Goal: Task Accomplishment & Management: Manage account settings

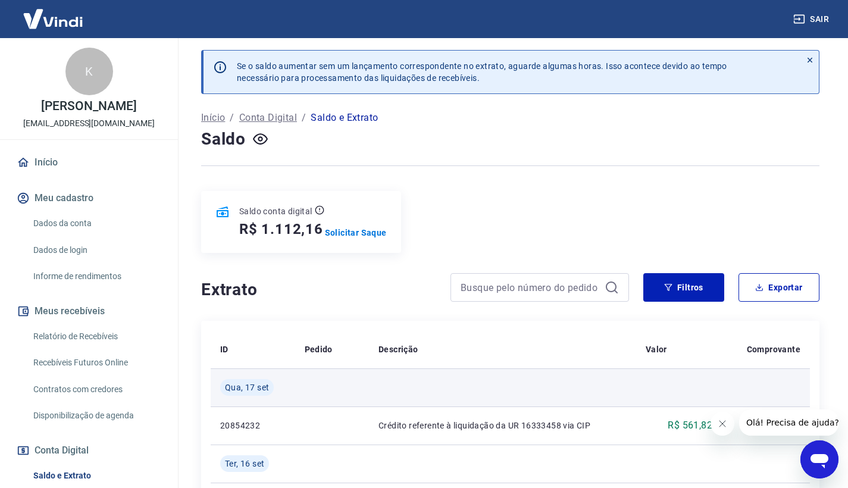
scroll to position [71, 0]
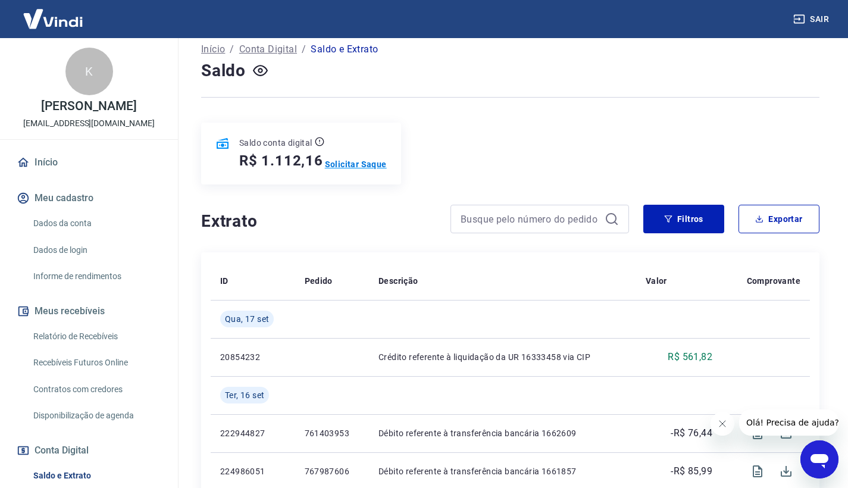
click at [353, 163] on p "Solicitar Saque" at bounding box center [356, 164] width 62 height 12
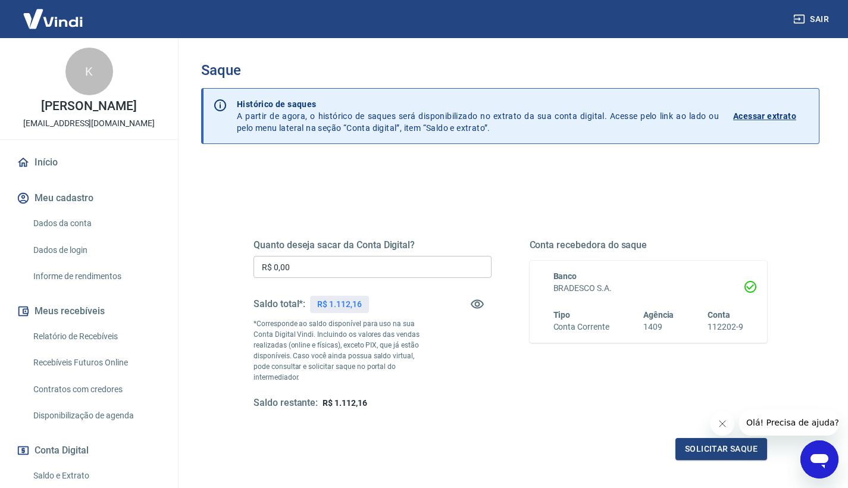
click at [363, 266] on input "R$ 0,00" at bounding box center [373, 267] width 238 height 22
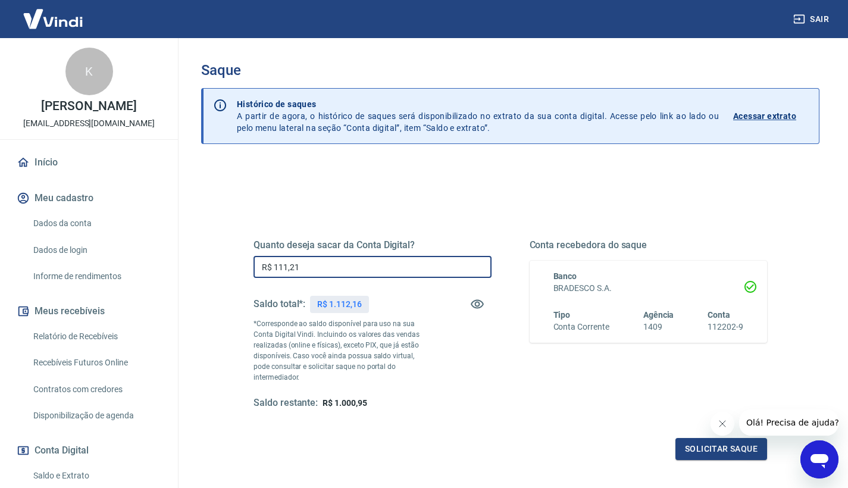
type input "R$ 1.112,16"
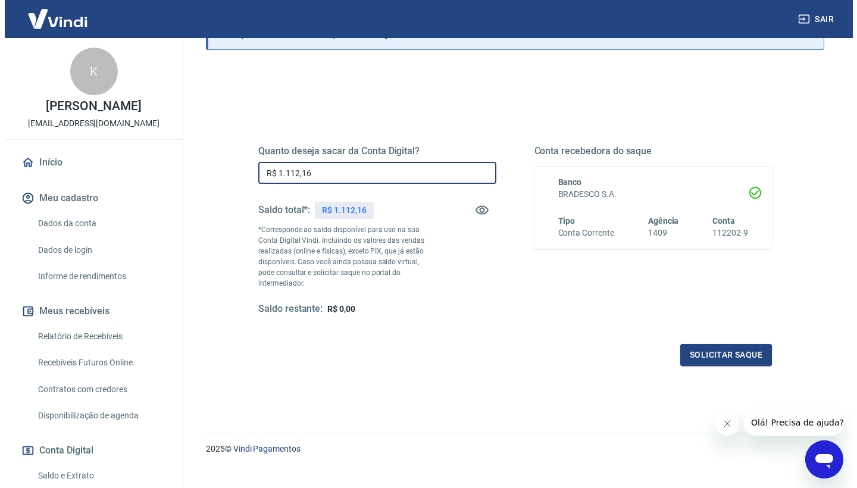
scroll to position [99, 0]
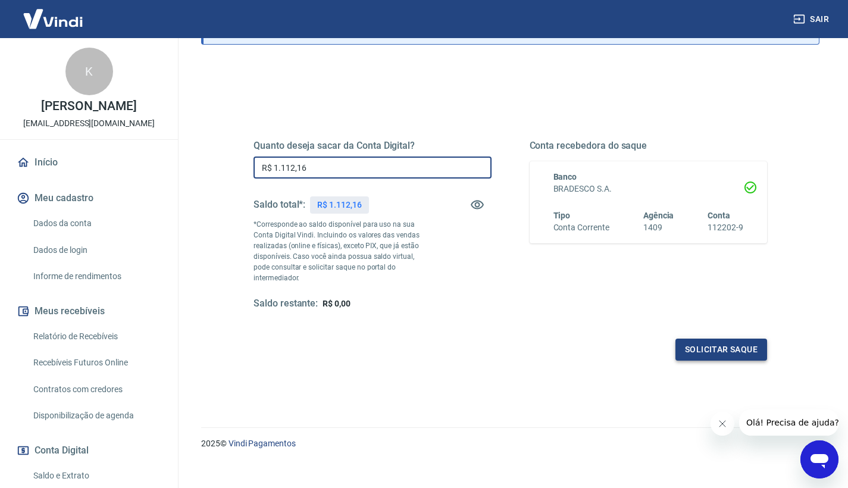
click at [726, 342] on button "Solicitar saque" at bounding box center [722, 350] width 92 height 22
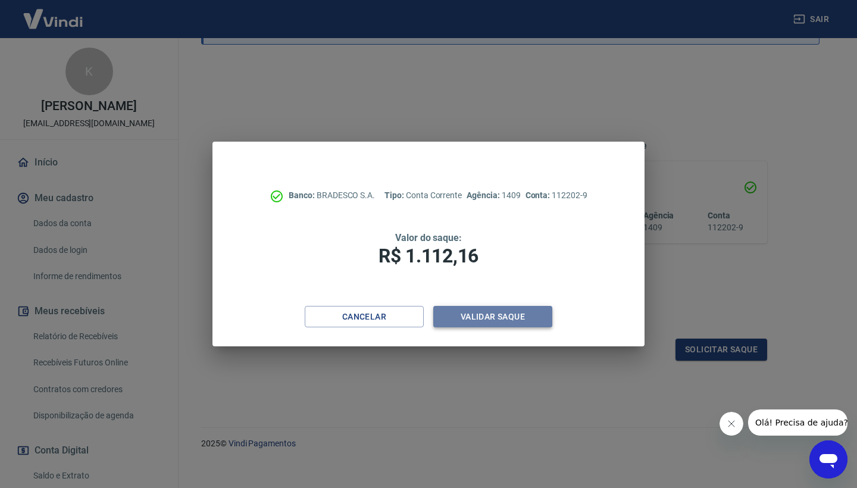
click at [476, 317] on button "Validar saque" at bounding box center [492, 317] width 119 height 22
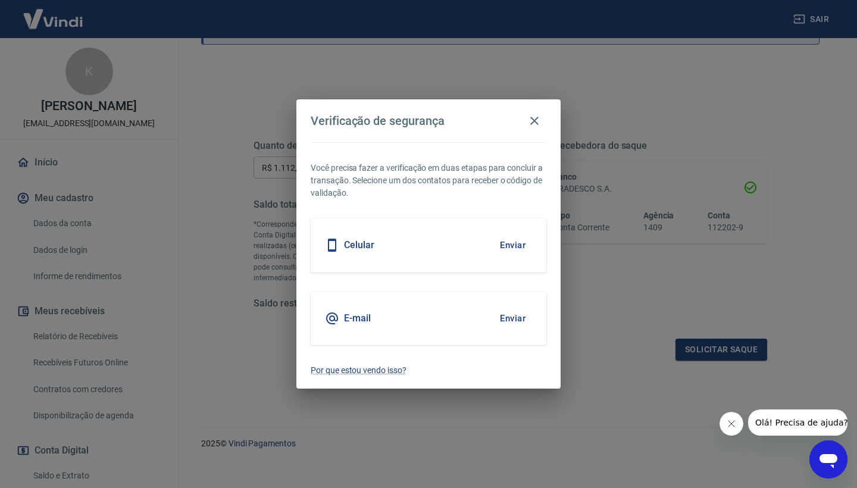
click at [513, 246] on button "Enviar" at bounding box center [513, 245] width 39 height 25
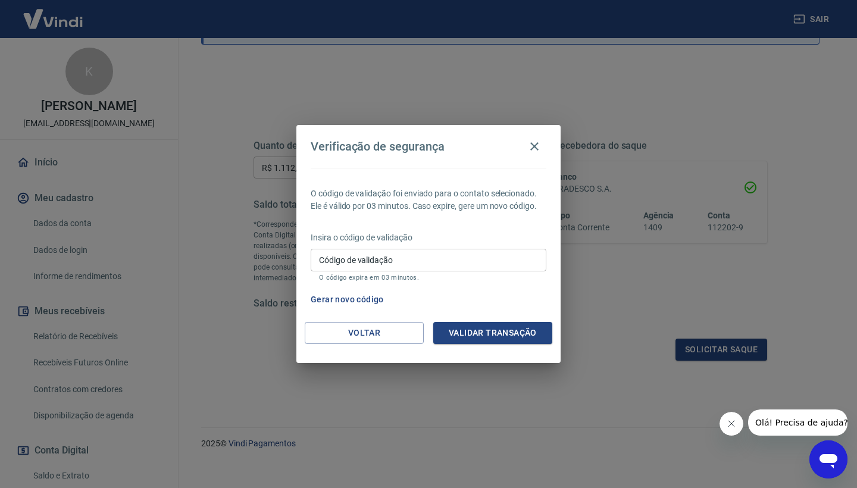
click at [357, 302] on button "Gerar novo código" at bounding box center [347, 300] width 83 height 22
click at [382, 329] on button "Voltar" at bounding box center [364, 333] width 119 height 22
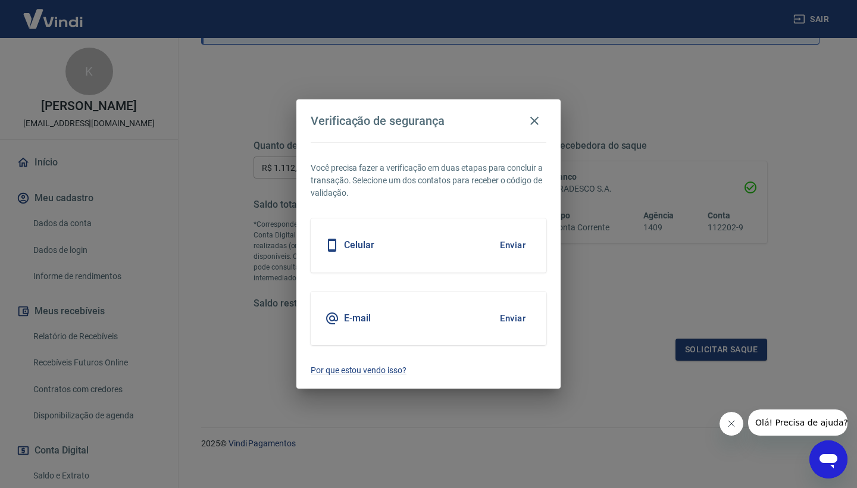
click at [520, 241] on button "Enviar" at bounding box center [513, 245] width 39 height 25
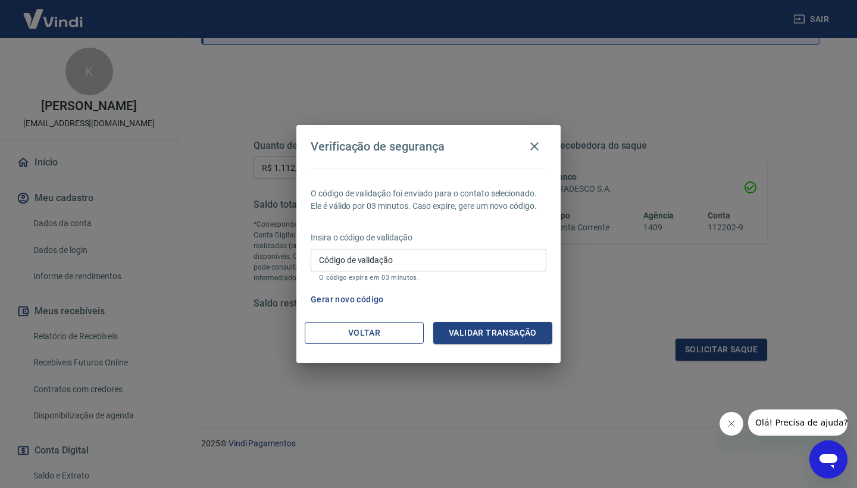
click at [379, 341] on button "Voltar" at bounding box center [364, 333] width 119 height 22
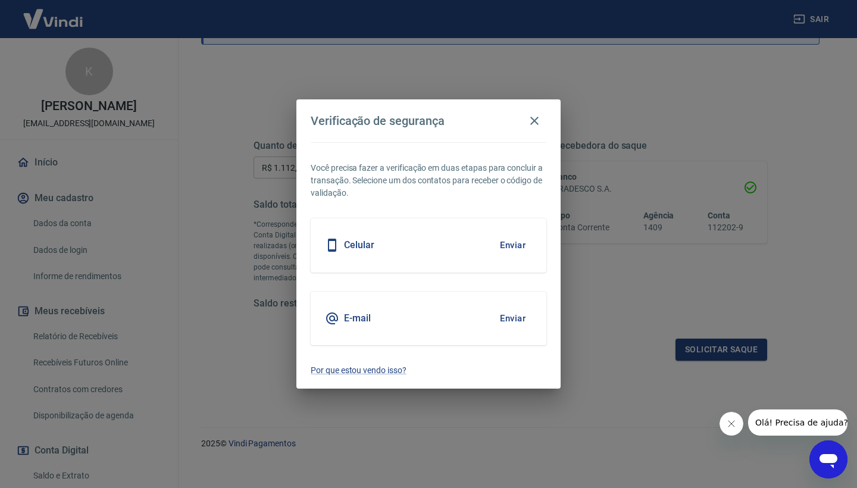
click at [516, 320] on button "Enviar" at bounding box center [513, 318] width 39 height 25
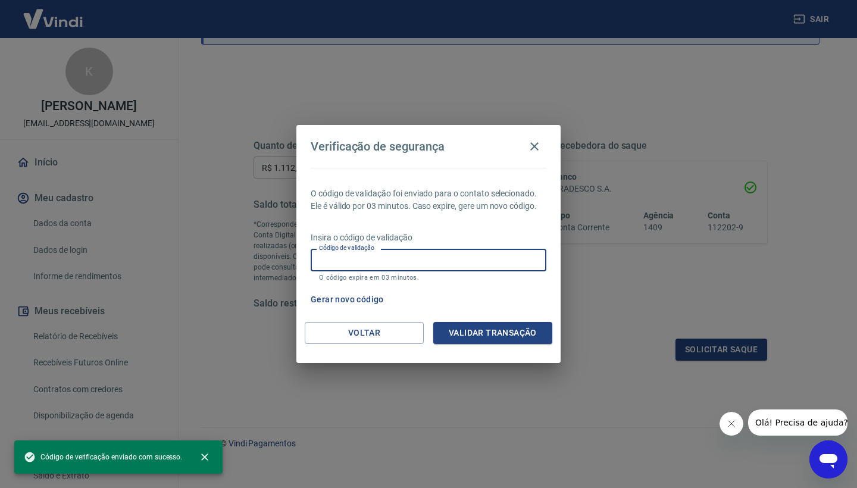
click at [414, 252] on input "Código de validação" at bounding box center [429, 260] width 236 height 22
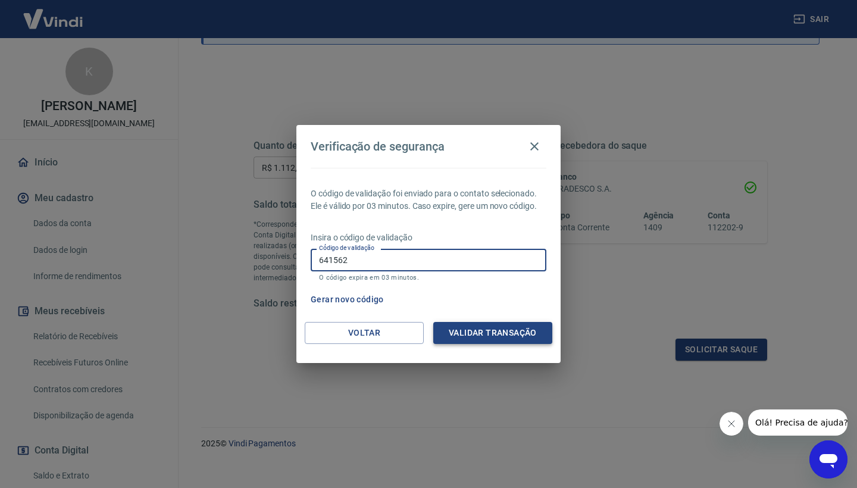
type input "641562"
click at [494, 333] on button "Validar transação" at bounding box center [492, 333] width 119 height 22
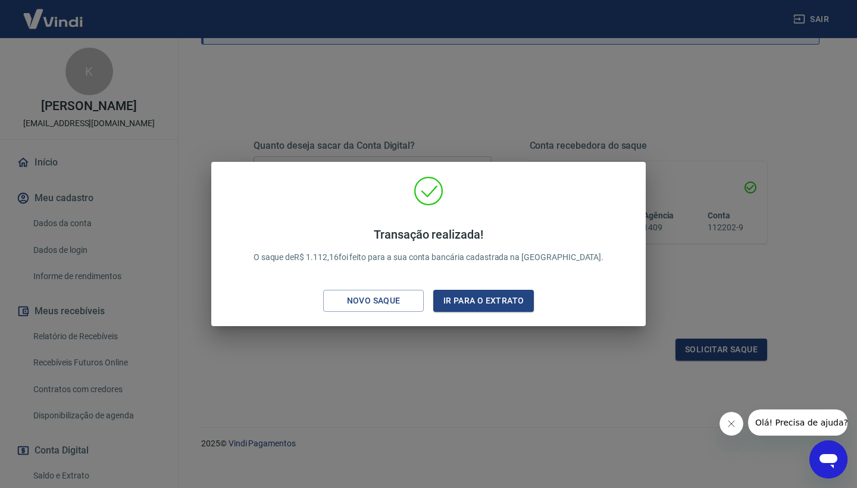
click at [444, 335] on div "Transação realizada! O saque de R$ 1.112,16 foi feito para a sua conta bancária…" at bounding box center [428, 244] width 857 height 488
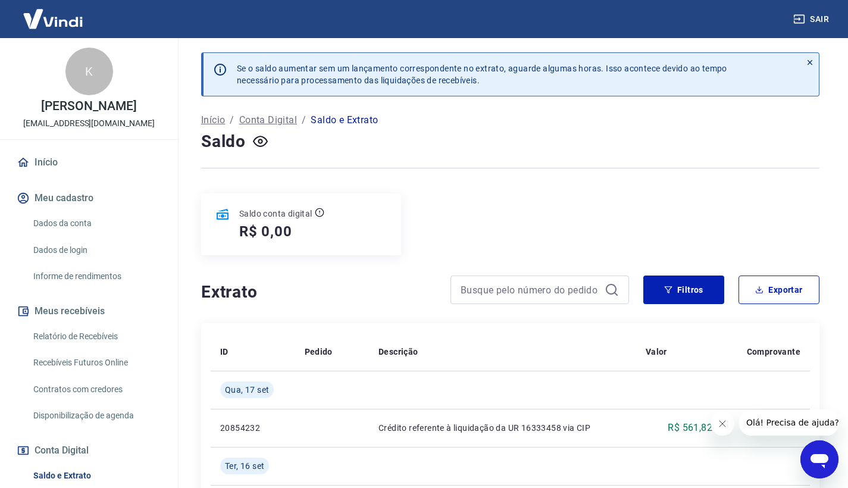
click at [799, 22] on icon "button" at bounding box center [800, 19] width 12 height 12
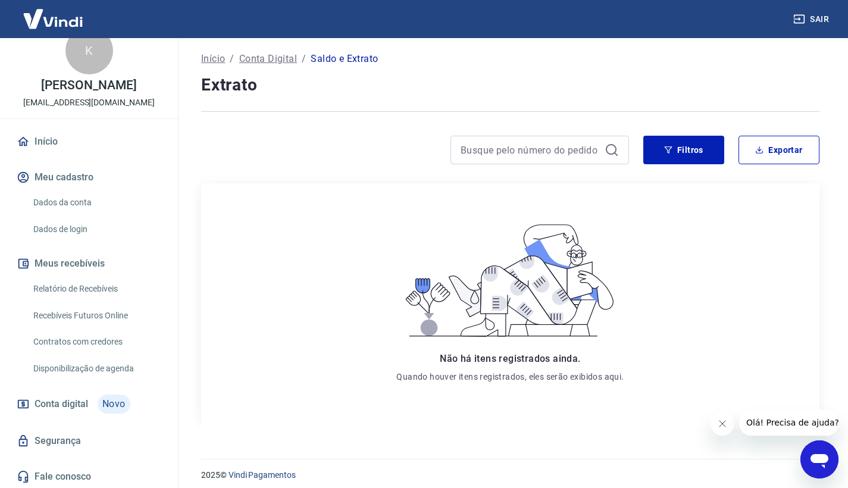
scroll to position [70, 0]
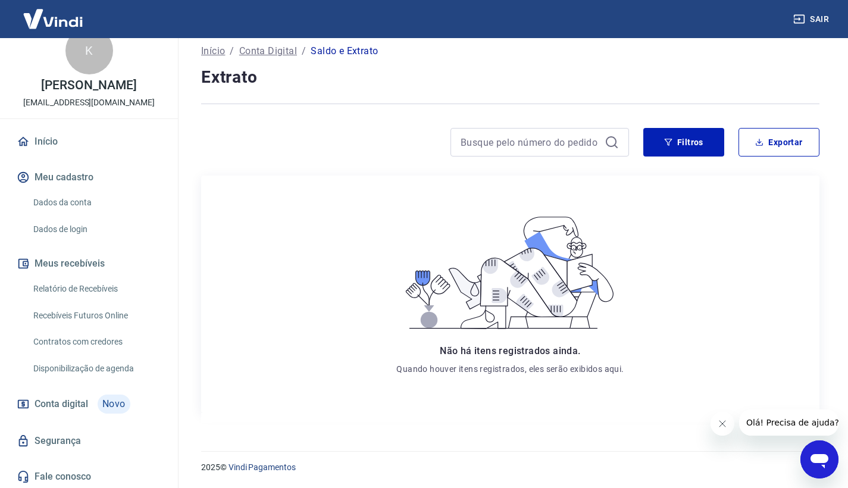
click at [86, 404] on span "Conta digital" at bounding box center [62, 404] width 54 height 17
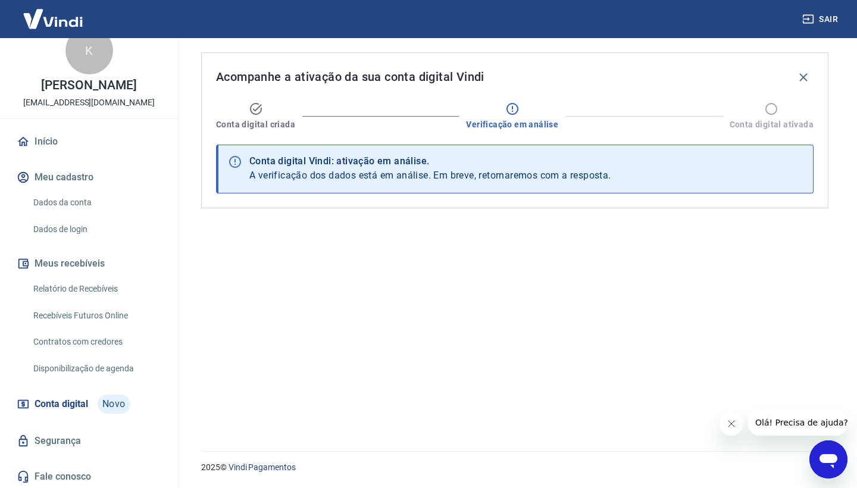
click at [85, 267] on button "Meus recebíveis" at bounding box center [88, 264] width 149 height 26
click at [129, 290] on link "Relatório de Recebíveis" at bounding box center [96, 289] width 135 height 24
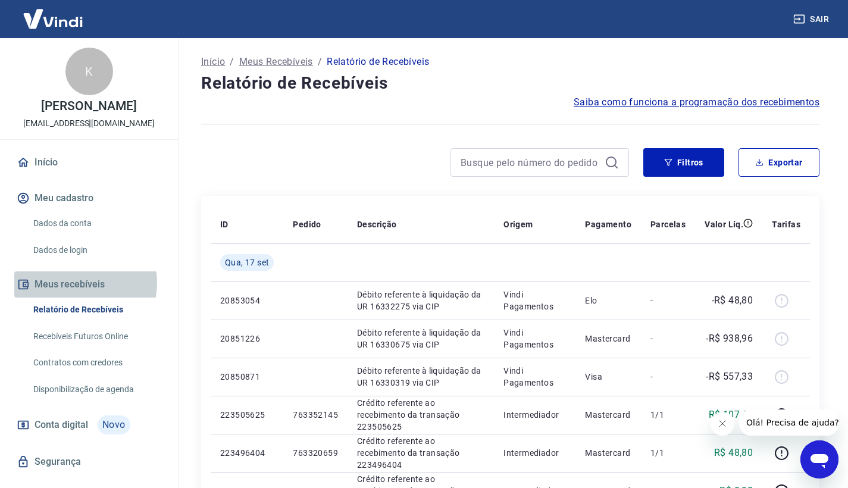
click at [78, 282] on button "Meus recebíveis" at bounding box center [88, 284] width 149 height 26
click at [116, 285] on button "Meus recebíveis" at bounding box center [88, 284] width 149 height 26
click at [79, 335] on link "Recebíveis Futuros Online" at bounding box center [96, 336] width 135 height 24
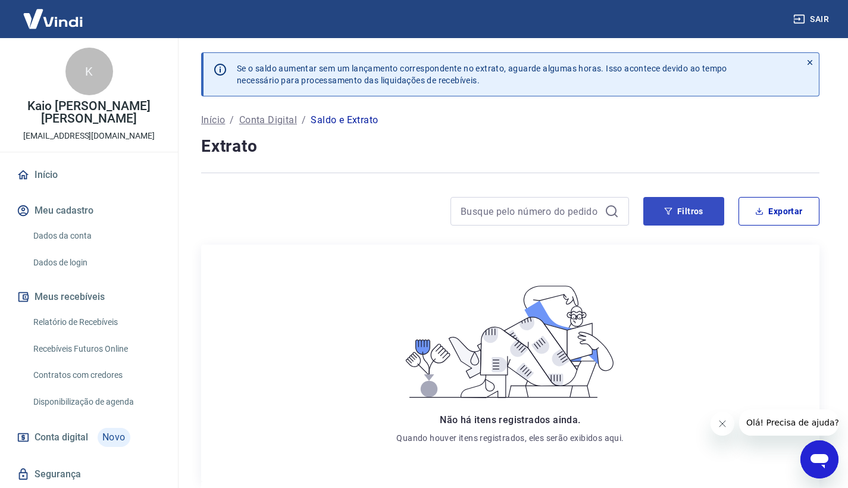
click at [665, 213] on icon "button" at bounding box center [668, 211] width 8 height 8
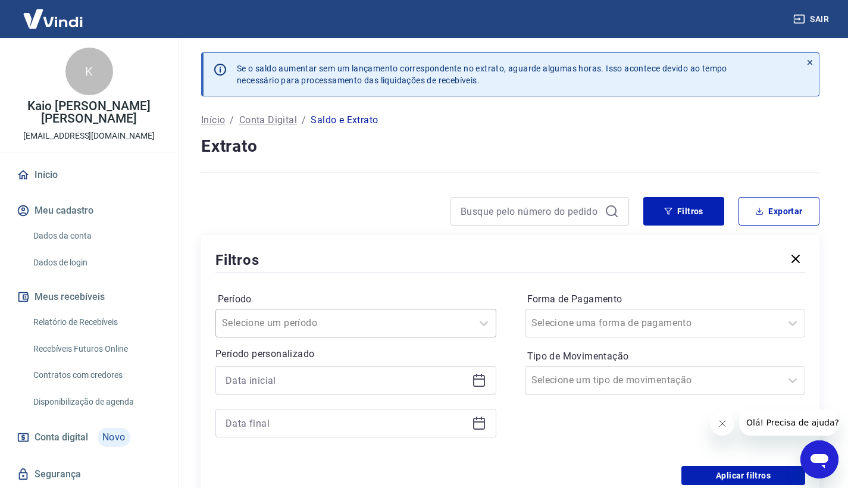
click at [414, 321] on div "Selecione um período" at bounding box center [356, 323] width 281 height 29
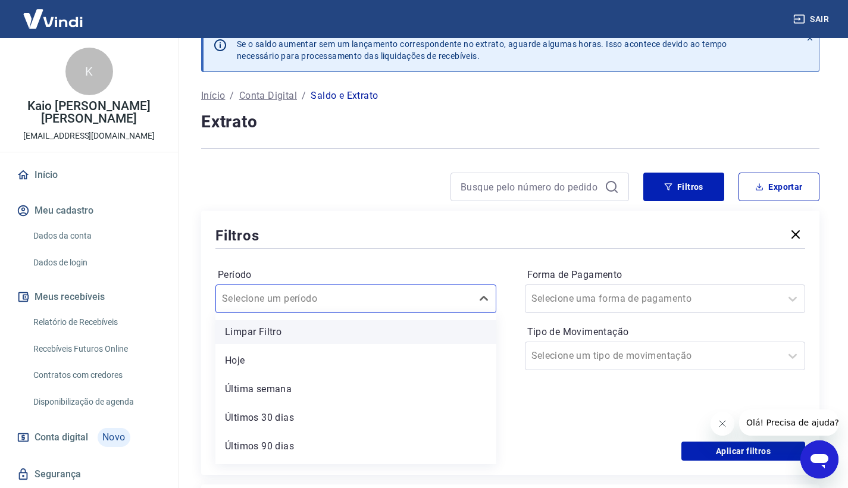
scroll to position [25, 0]
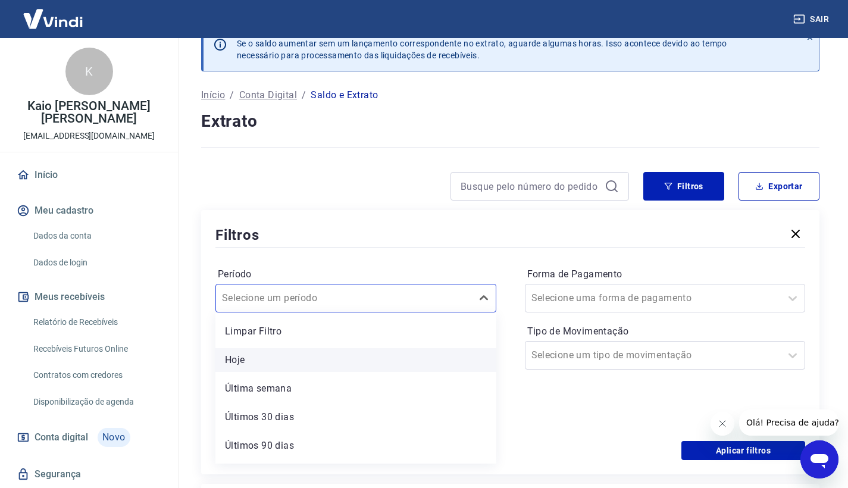
click at [380, 363] on div "Hoje" at bounding box center [356, 360] width 281 height 24
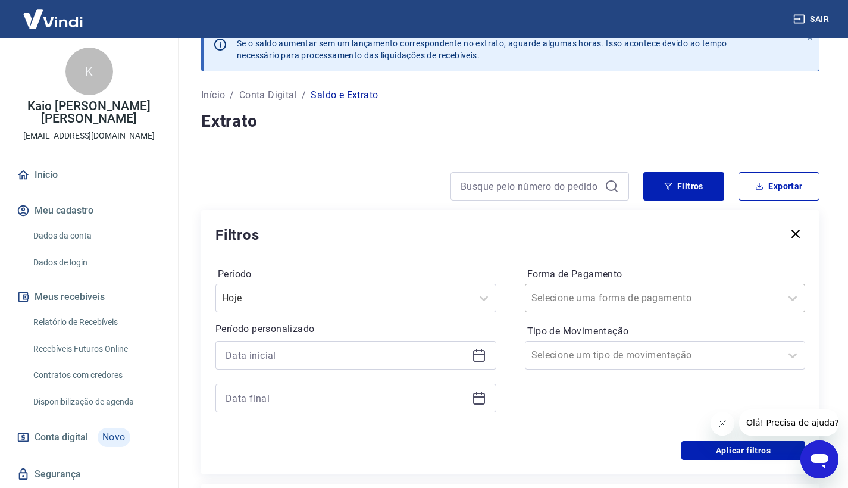
click at [631, 299] on div "Selecione uma forma de pagamento" at bounding box center [654, 298] width 244 height 14
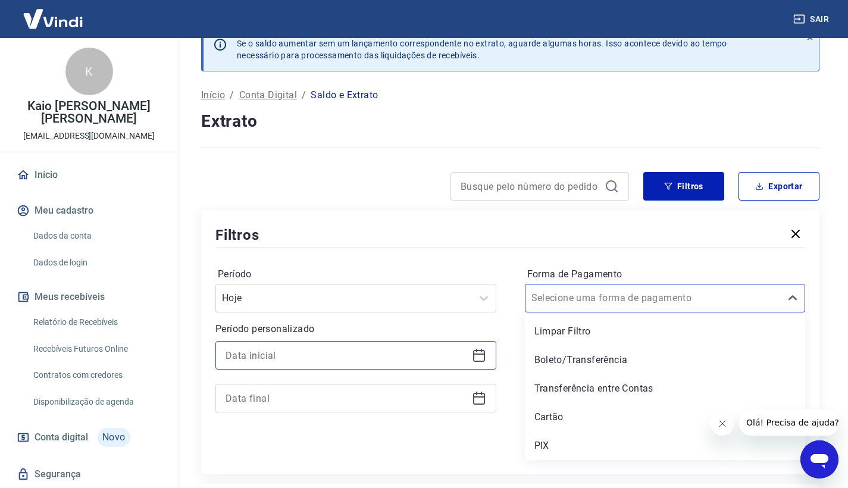
click at [338, 358] on input at bounding box center [347, 356] width 242 height 18
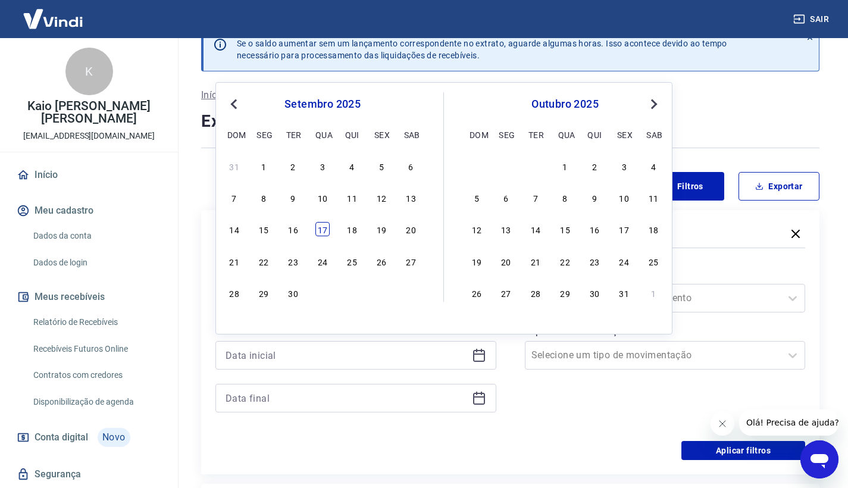
click at [326, 230] on div "17" at bounding box center [323, 229] width 14 height 14
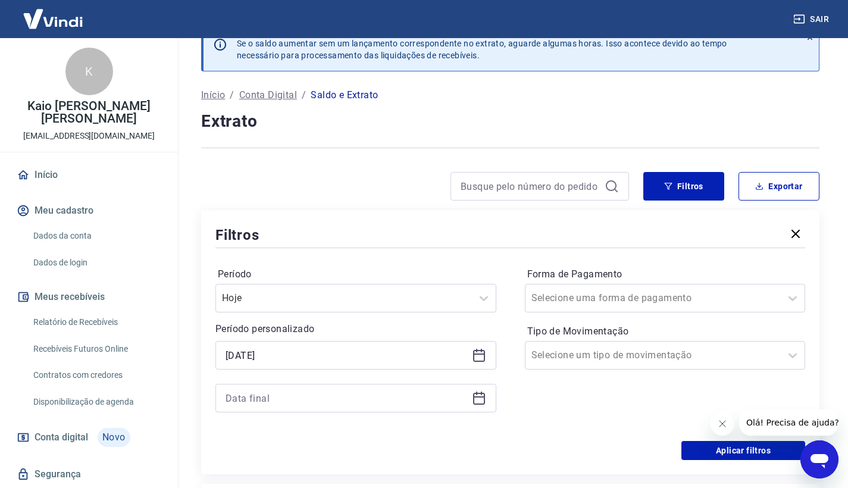
type input "17/09/2025"
click at [483, 403] on icon at bounding box center [479, 399] width 12 height 12
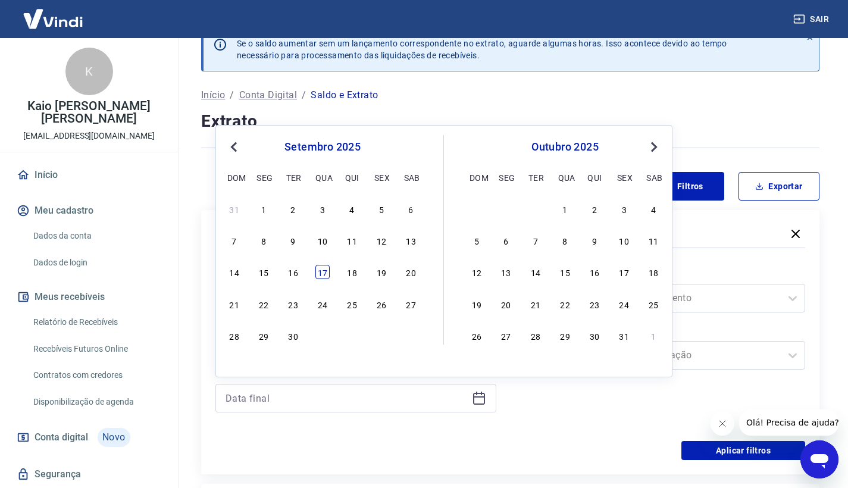
click at [323, 270] on div "17" at bounding box center [323, 272] width 14 height 14
type input "17/09/2025"
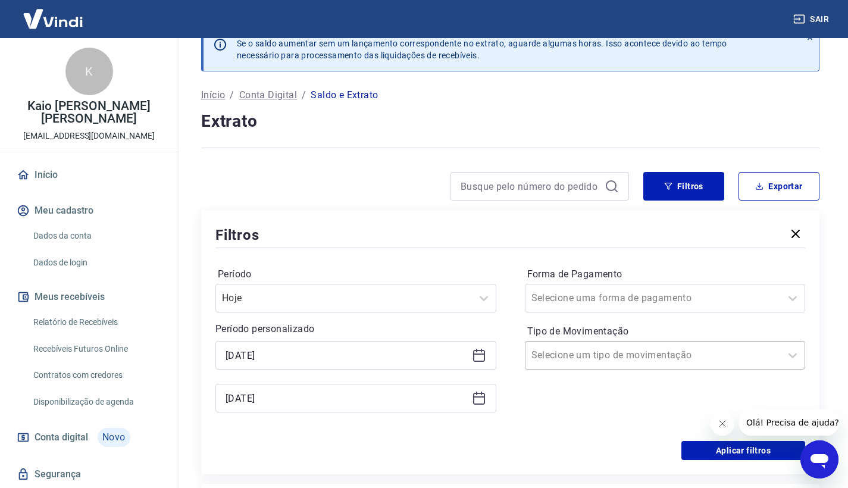
click at [610, 359] on div "Selecione um tipo de movimentação" at bounding box center [654, 355] width 244 height 14
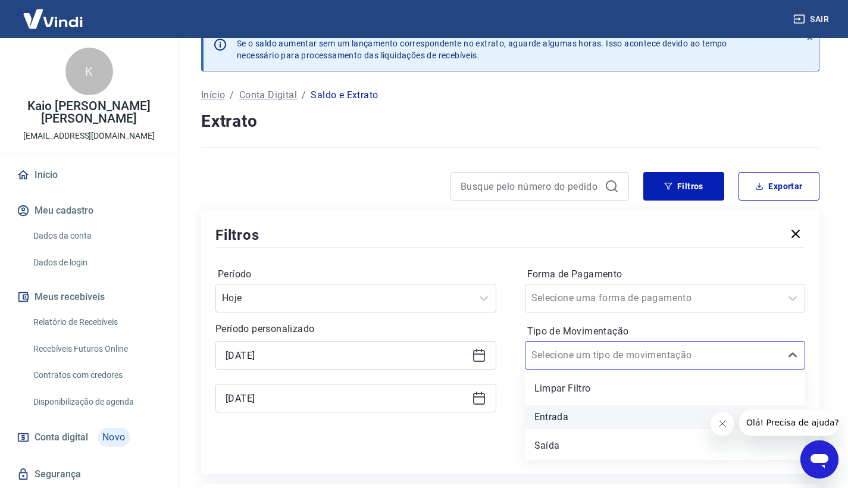
click at [551, 423] on div "Entrada" at bounding box center [665, 417] width 281 height 24
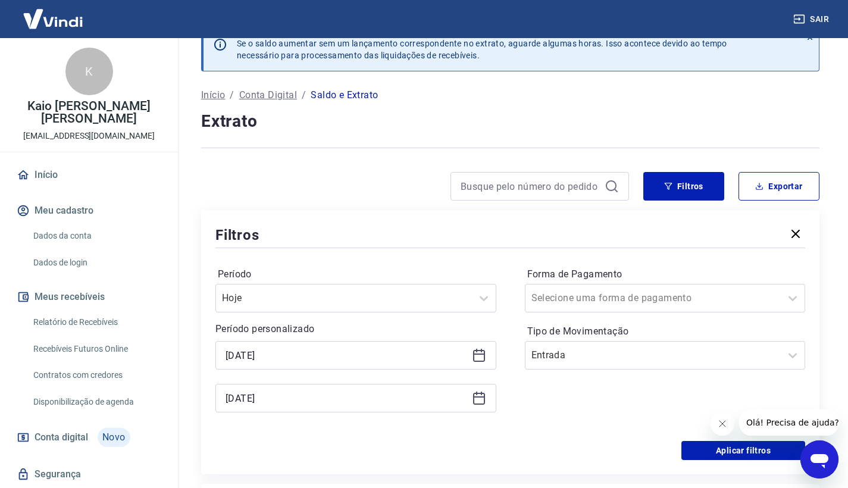
click at [479, 344] on div "17/09/2025" at bounding box center [356, 355] width 281 height 29
click at [483, 358] on icon at bounding box center [479, 355] width 14 height 14
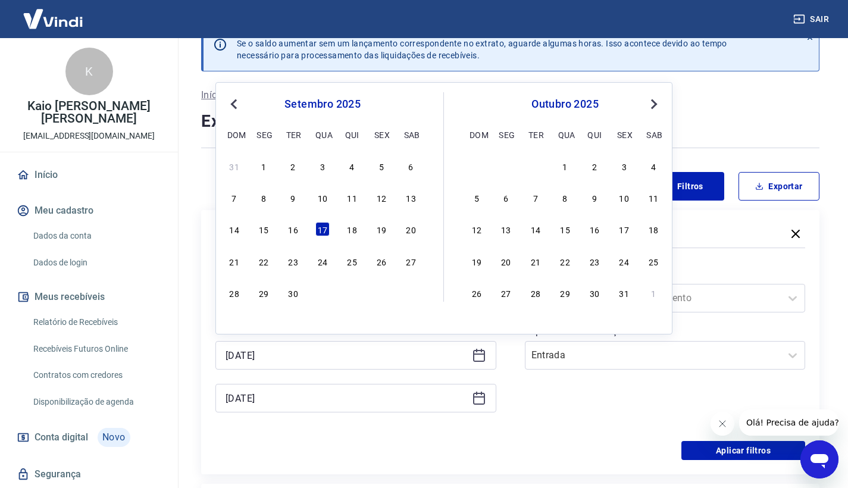
click at [235, 97] on button "Previous Month" at bounding box center [234, 104] width 14 height 14
click at [238, 262] on div "17" at bounding box center [234, 261] width 14 height 14
type input "17/08/2025"
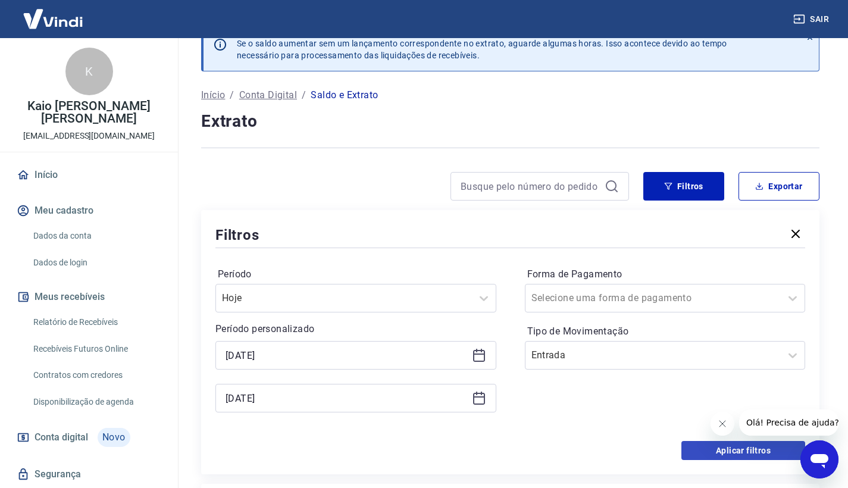
click at [715, 454] on button "Aplicar filtros" at bounding box center [744, 450] width 124 height 19
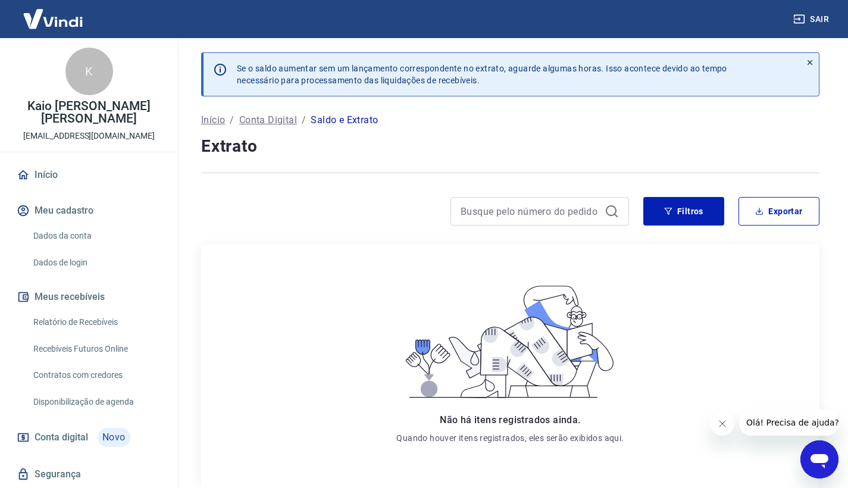
scroll to position [70, 0]
